Goal: Task Accomplishment & Management: Manage account settings

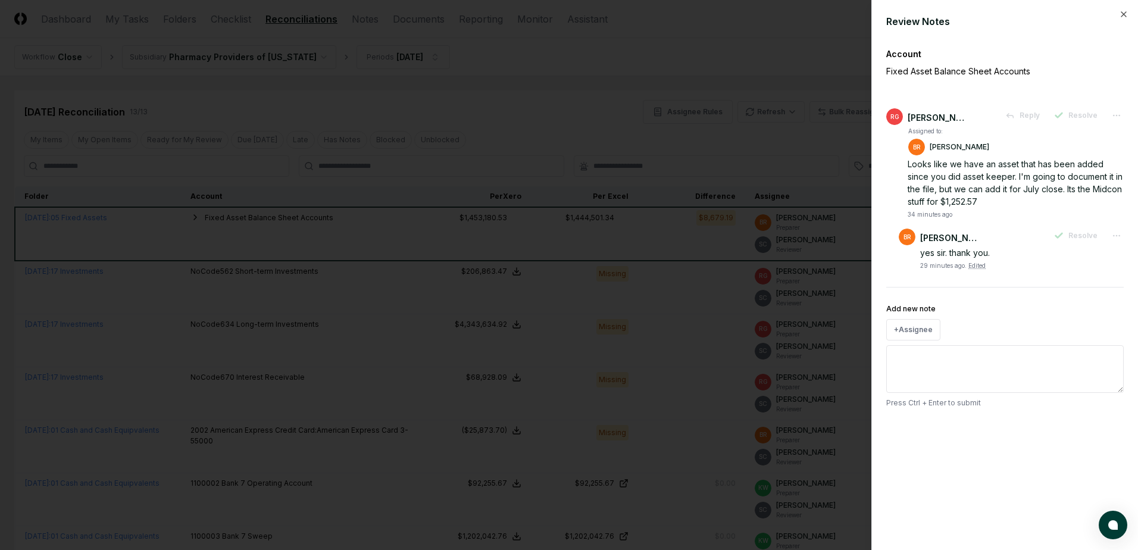
click at [756, 42] on div at bounding box center [569, 275] width 1138 height 550
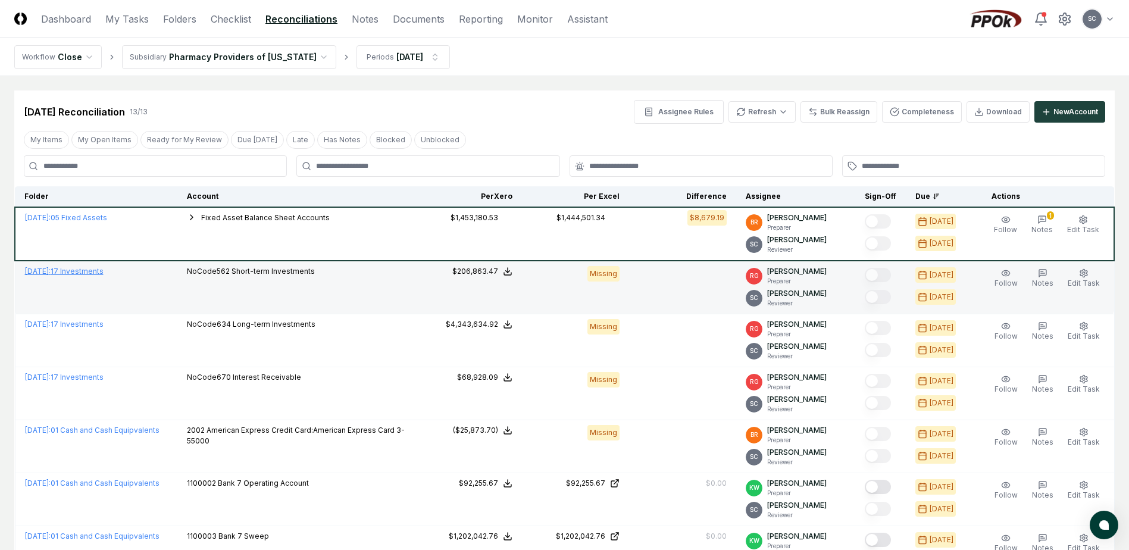
click at [91, 270] on link "[DATE] : 17 Investments" at bounding box center [64, 271] width 79 height 9
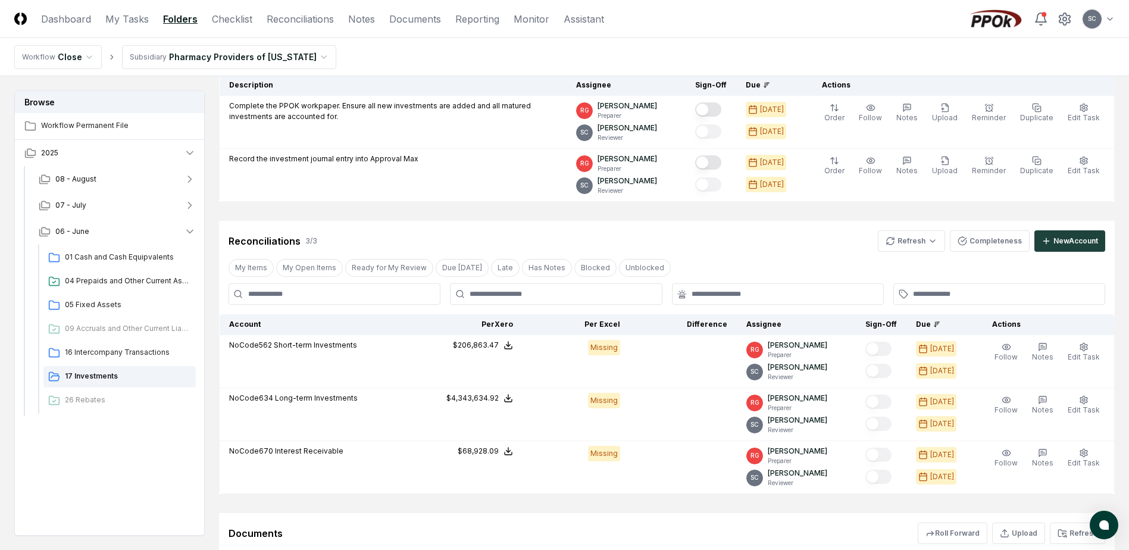
scroll to position [238, 0]
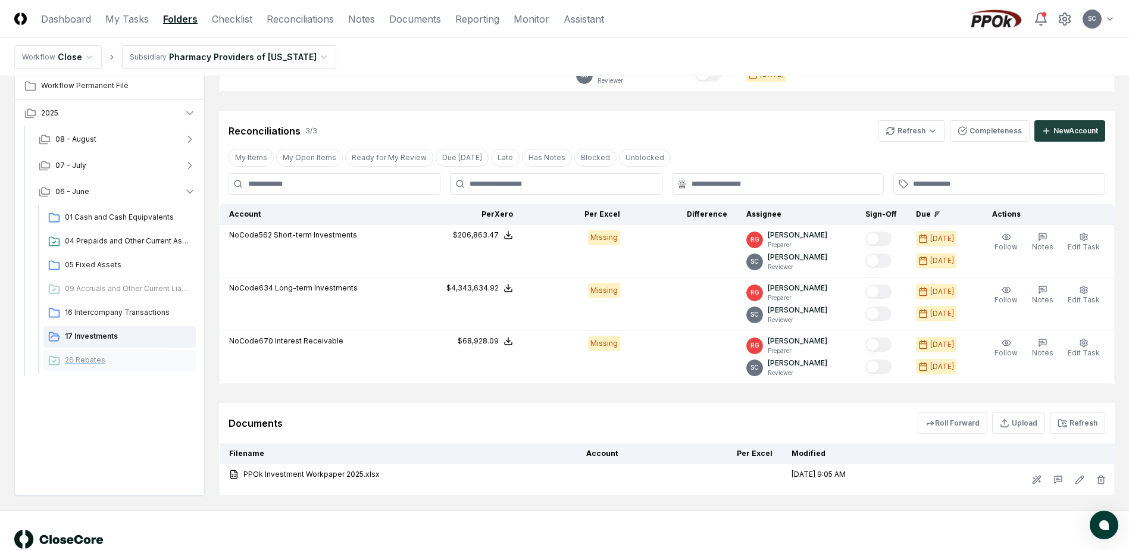
click at [86, 363] on span "26 Rebates" at bounding box center [128, 360] width 126 height 11
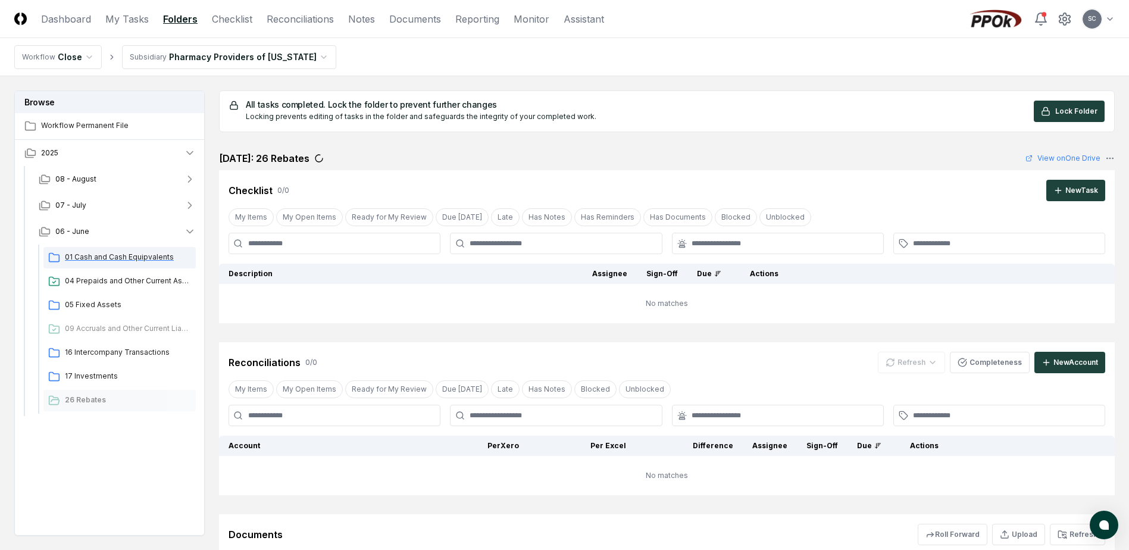
click at [87, 258] on span "01 Cash and Cash Equipvalents" at bounding box center [128, 257] width 126 height 11
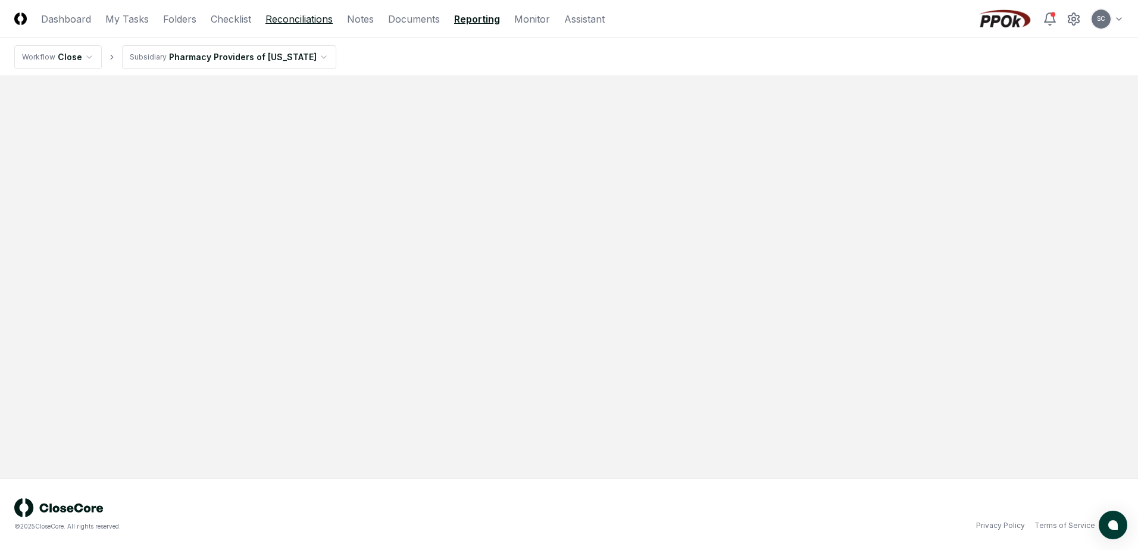
click at [306, 17] on link "Reconciliations" at bounding box center [298, 19] width 67 height 14
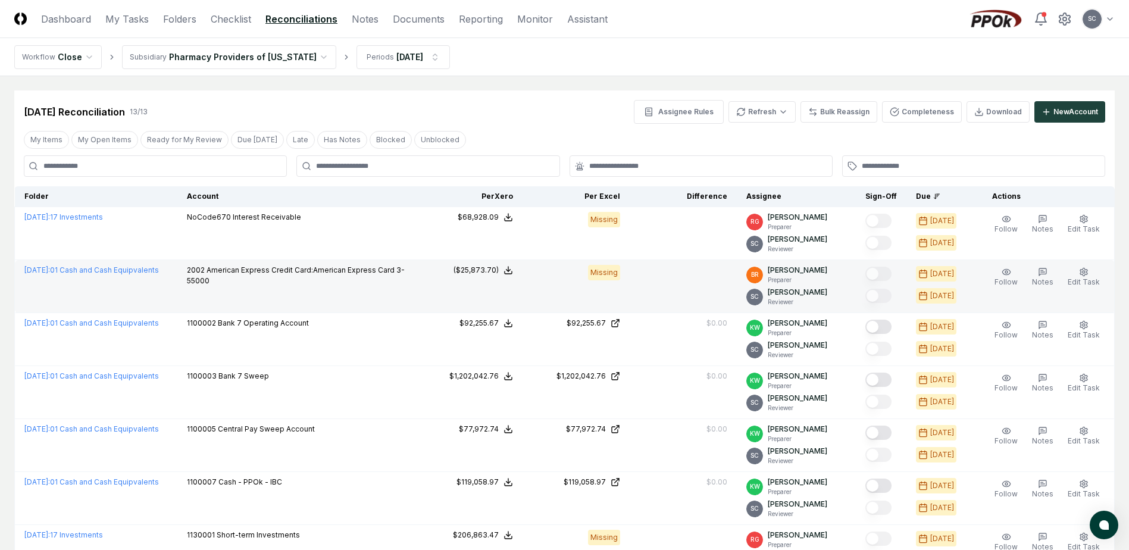
scroll to position [60, 0]
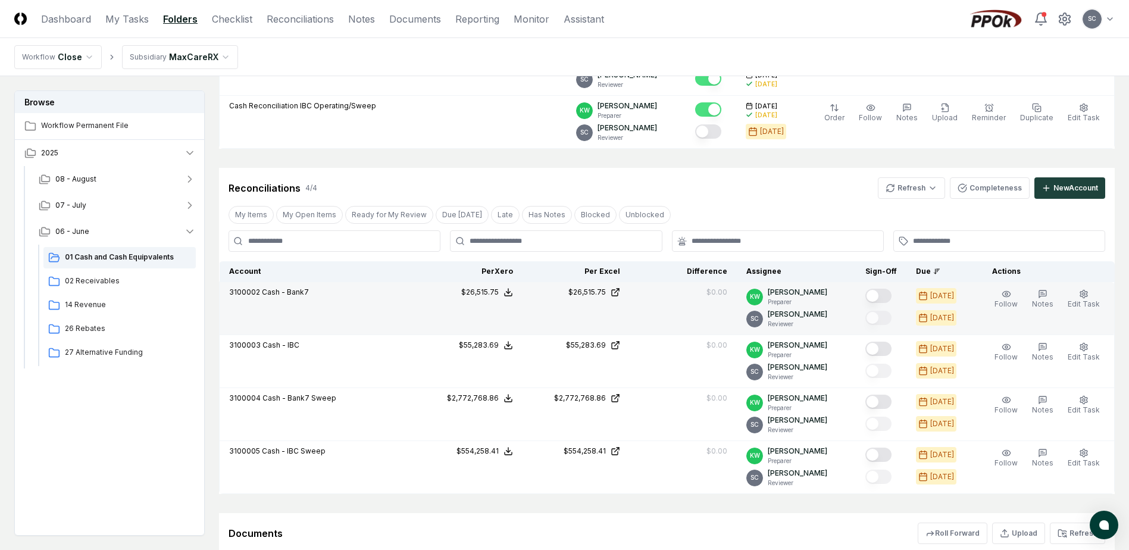
scroll to position [119, 0]
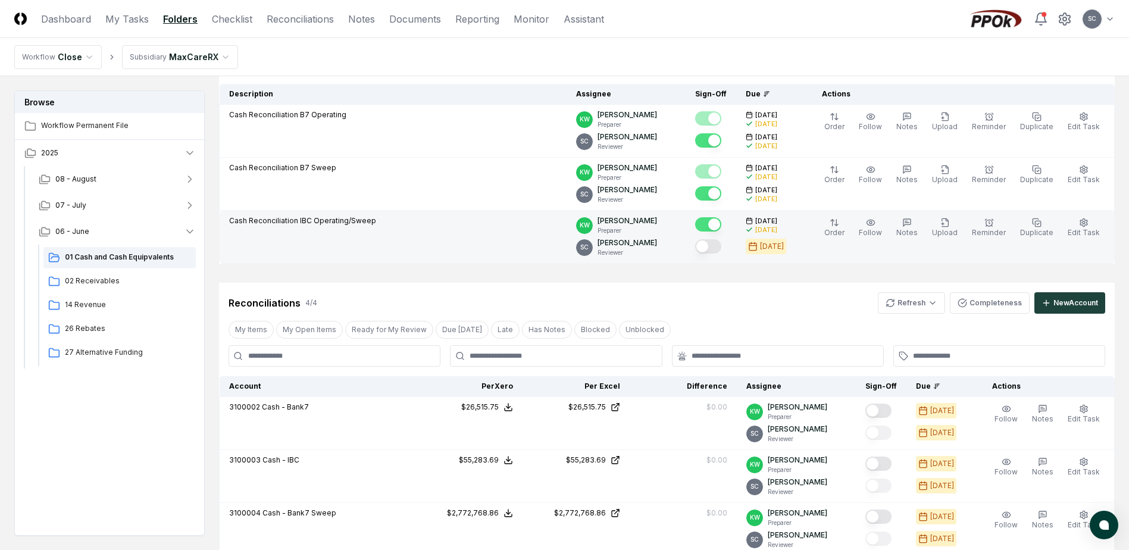
click at [721, 245] on button "Mark complete" at bounding box center [708, 246] width 26 height 14
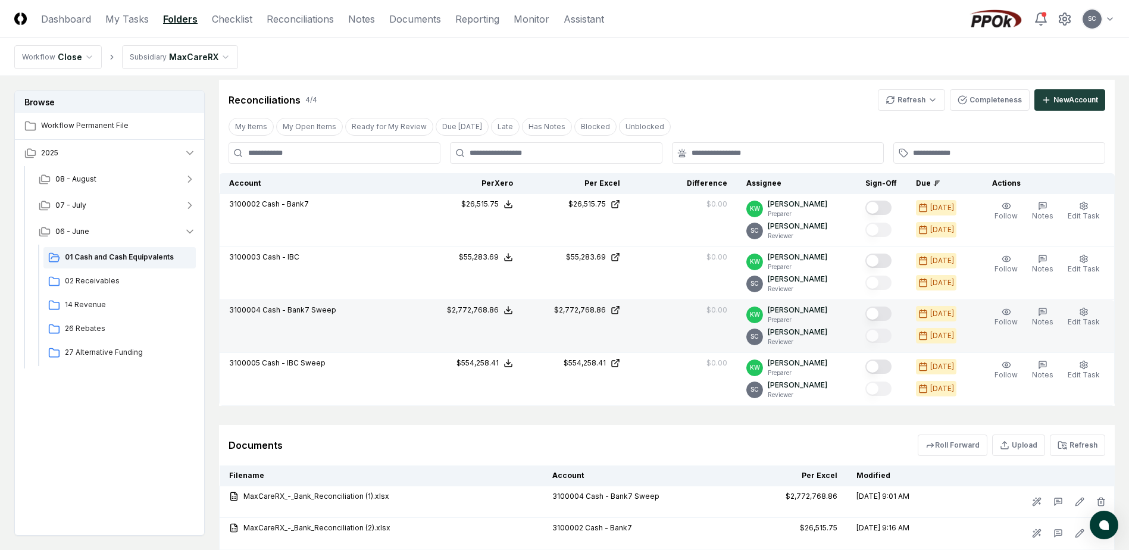
scroll to position [351, 0]
